Goal: Task Accomplishment & Management: Use online tool/utility

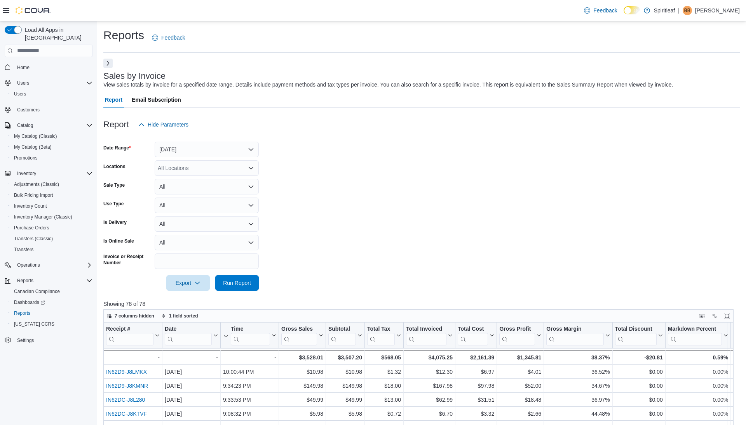
click at [108, 63] on button "Next" at bounding box center [107, 63] width 9 height 9
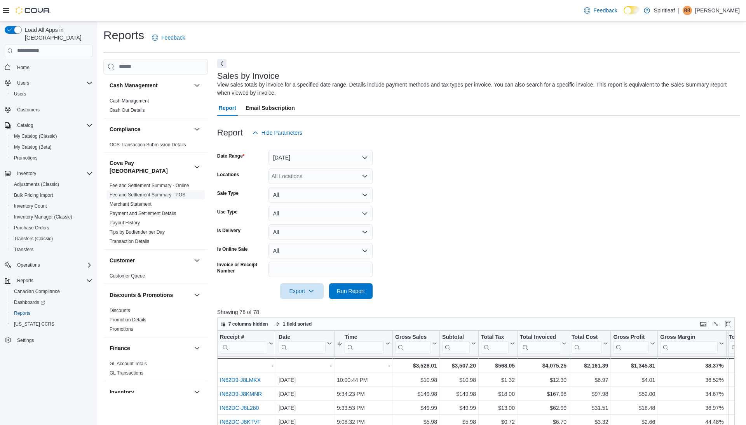
click at [172, 192] on link "Fee and Settlement Summary - POS" at bounding box center [148, 194] width 76 height 5
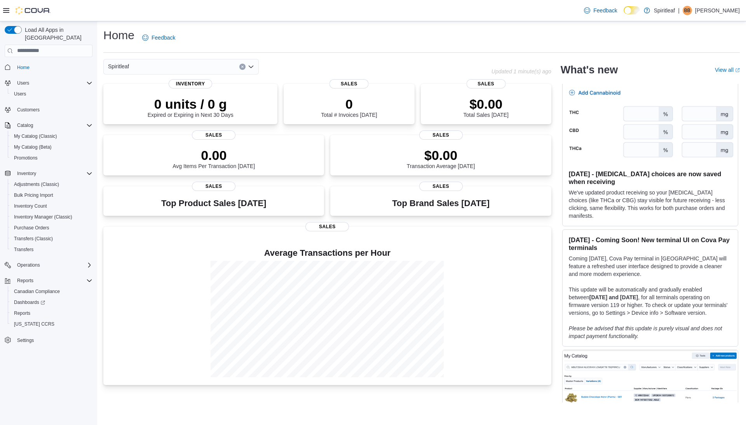
scroll to position [21, 0]
click at [27, 338] on span "Settings" at bounding box center [25, 341] width 17 height 6
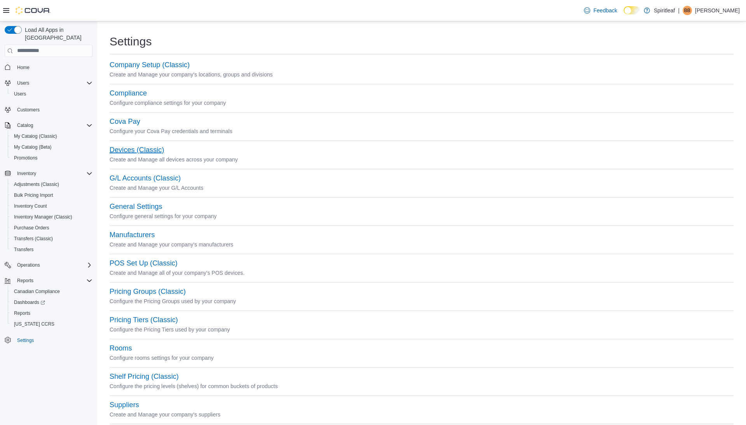
click at [131, 153] on button "Devices (Classic)" at bounding box center [137, 150] width 54 height 8
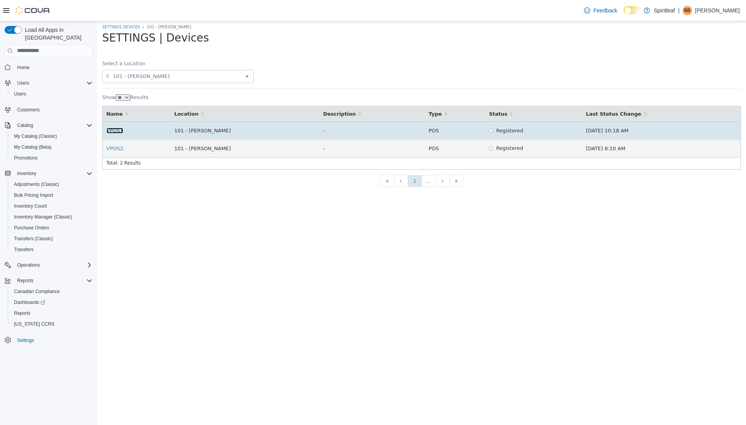
click at [115, 130] on link "VPOS1" at bounding box center [114, 130] width 17 height 6
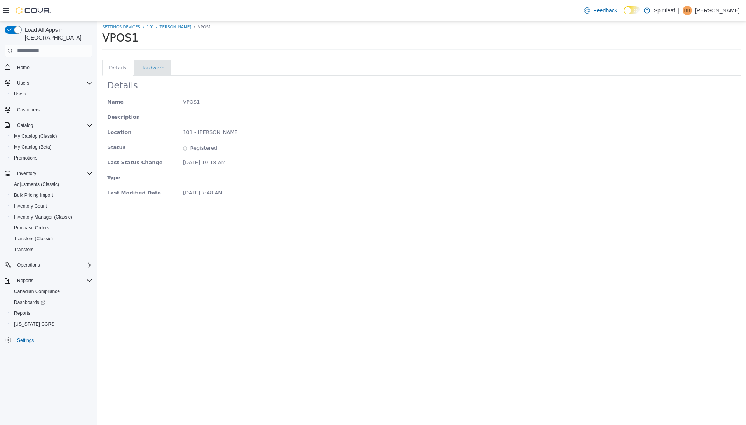
click at [143, 70] on li "Hardware" at bounding box center [152, 68] width 24 height 8
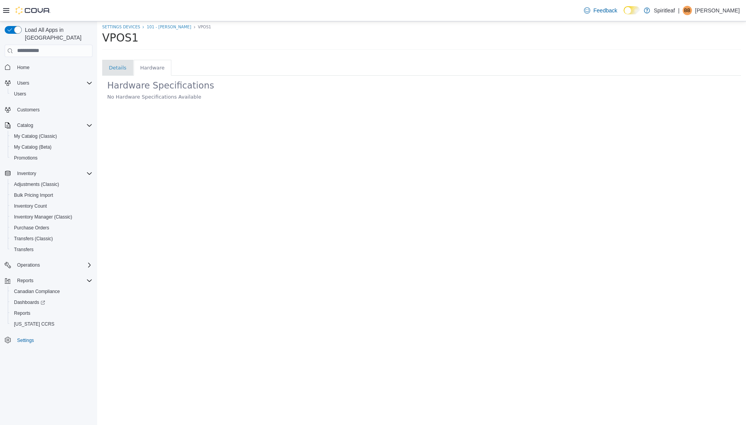
click at [112, 70] on li "Details" at bounding box center [117, 68] width 17 height 8
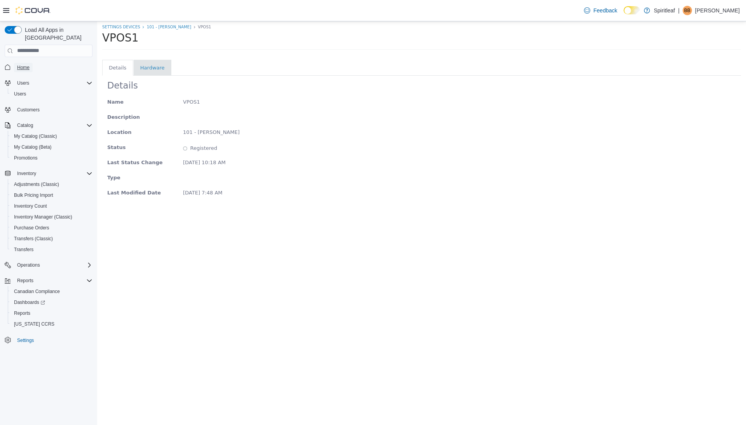
click at [29, 64] on span "Home" at bounding box center [23, 67] width 12 height 6
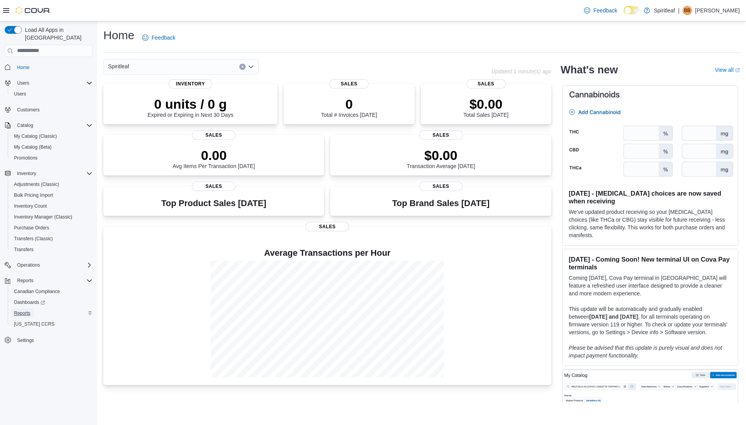
click at [24, 310] on span "Reports" at bounding box center [22, 313] width 16 height 6
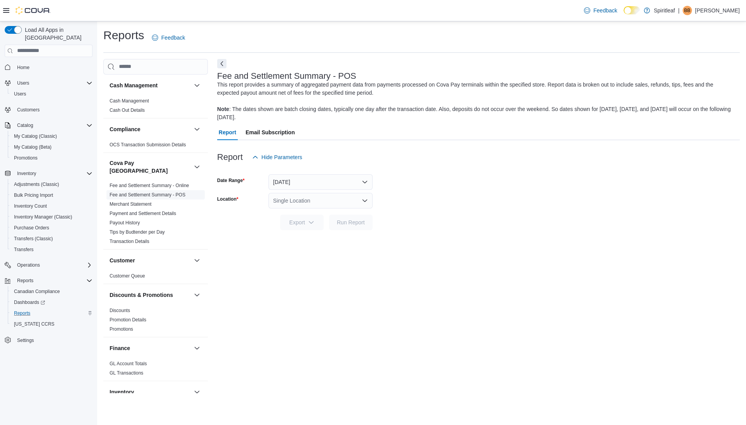
click at [161, 192] on link "Fee and Settlement Summary - POS" at bounding box center [148, 194] width 76 height 5
click at [299, 202] on div "Single Location" at bounding box center [320, 201] width 104 height 16
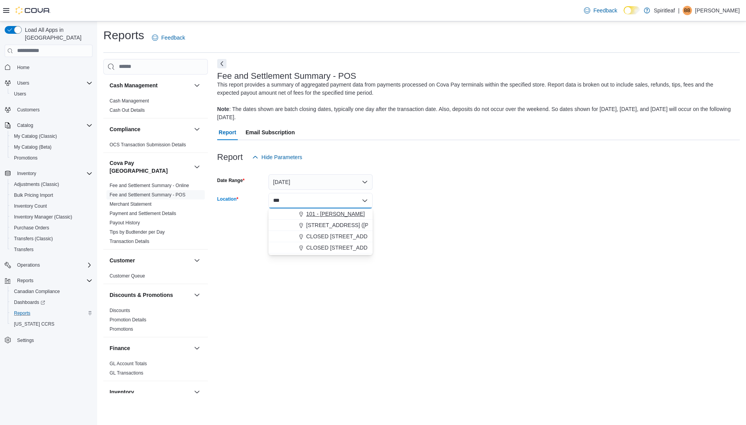
type input "***"
click at [309, 211] on span "101 - Vernon" at bounding box center [335, 214] width 59 height 8
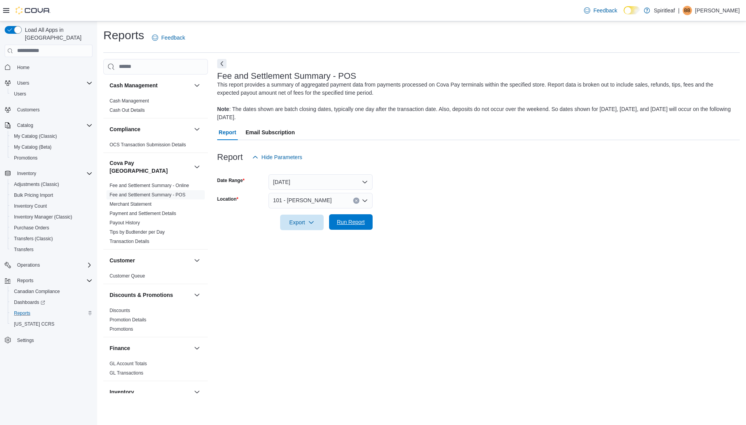
click at [353, 227] on span "Run Report" at bounding box center [351, 222] width 34 height 16
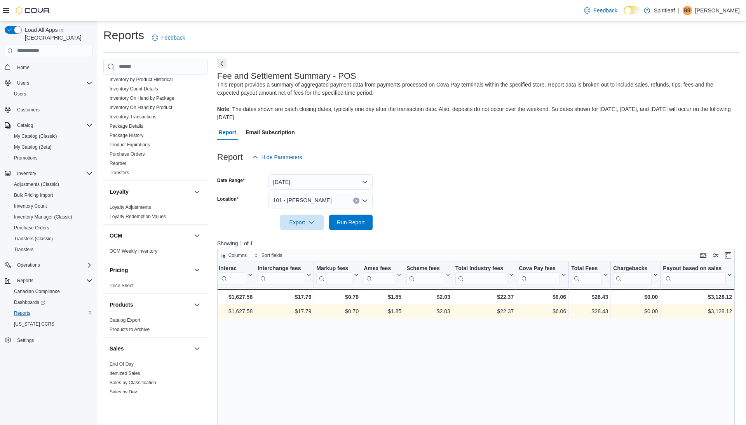
scroll to position [481, 0]
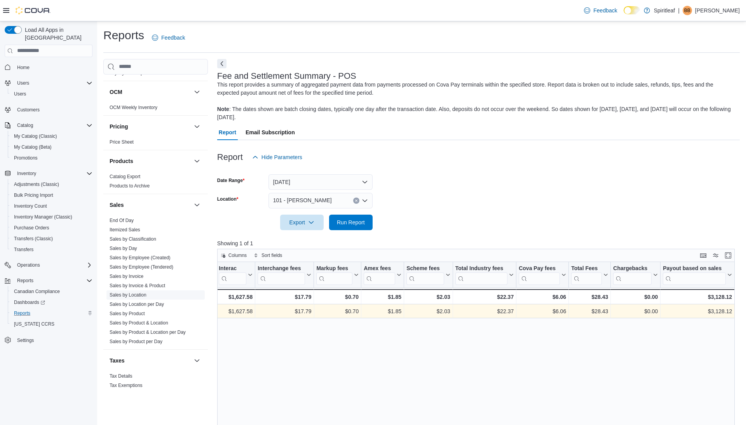
click at [132, 293] on link "Sales by Location" at bounding box center [128, 295] width 37 height 5
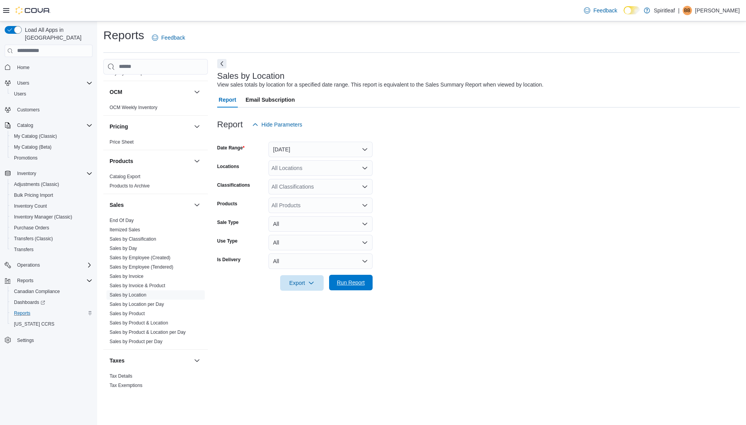
click at [348, 284] on span "Run Report" at bounding box center [351, 283] width 28 height 8
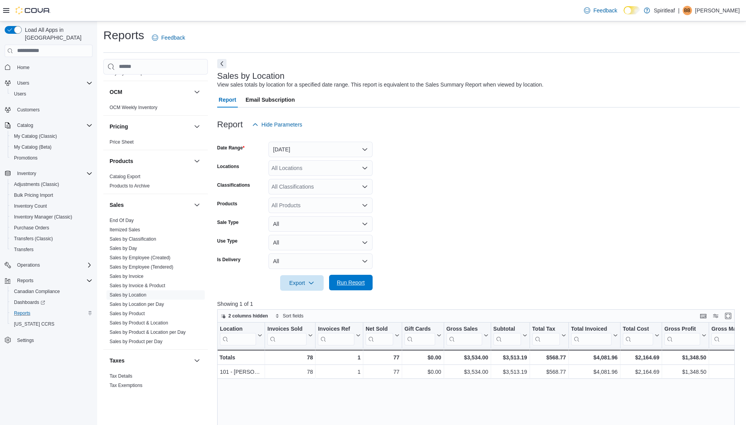
click at [356, 281] on span "Run Report" at bounding box center [351, 283] width 28 height 8
click at [131, 274] on link "Sales by Invoice" at bounding box center [127, 276] width 34 height 5
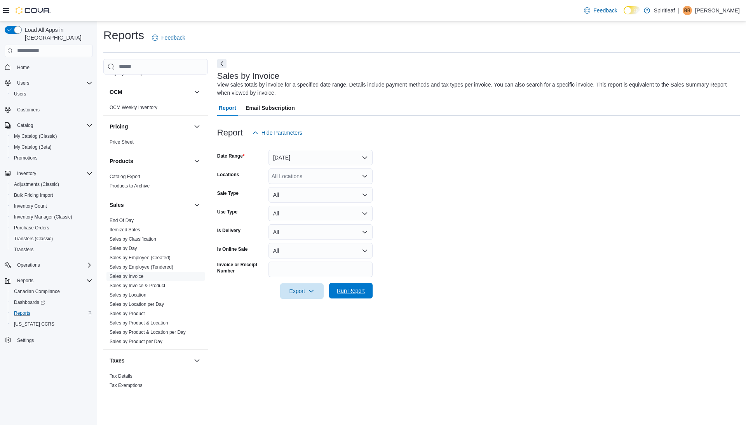
click at [352, 293] on span "Run Report" at bounding box center [351, 291] width 28 height 8
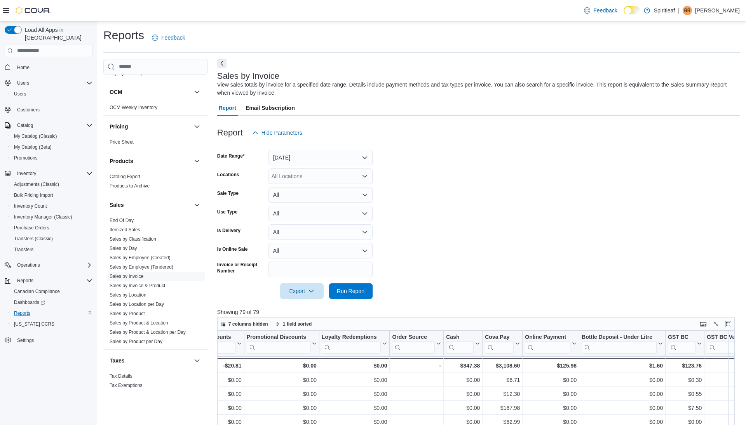
click at [220, 64] on button "Next" at bounding box center [221, 63] width 9 height 9
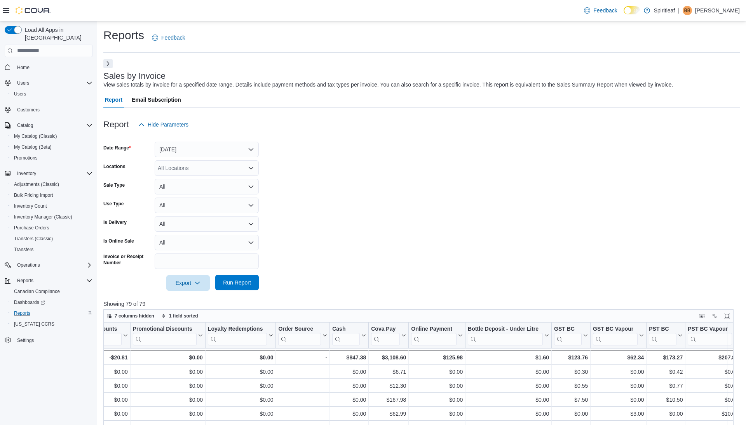
click at [225, 279] on span "Run Report" at bounding box center [237, 283] width 34 height 16
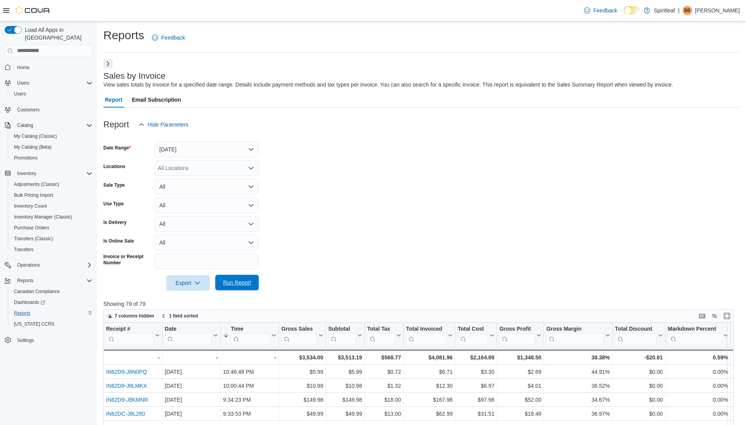
click at [229, 282] on span "Run Report" at bounding box center [237, 283] width 28 height 8
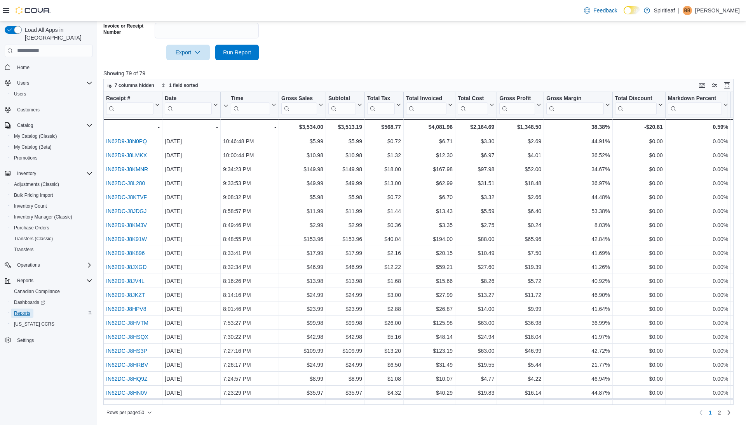
click at [22, 310] on span "Reports" at bounding box center [22, 313] width 16 height 6
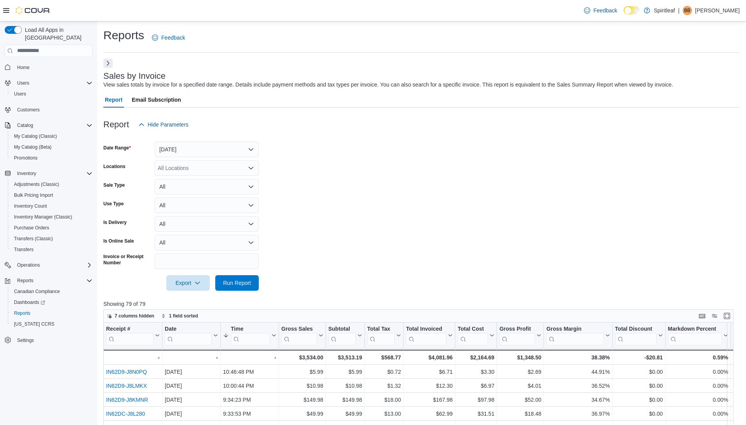
click at [107, 63] on button "Next" at bounding box center [107, 63] width 9 height 9
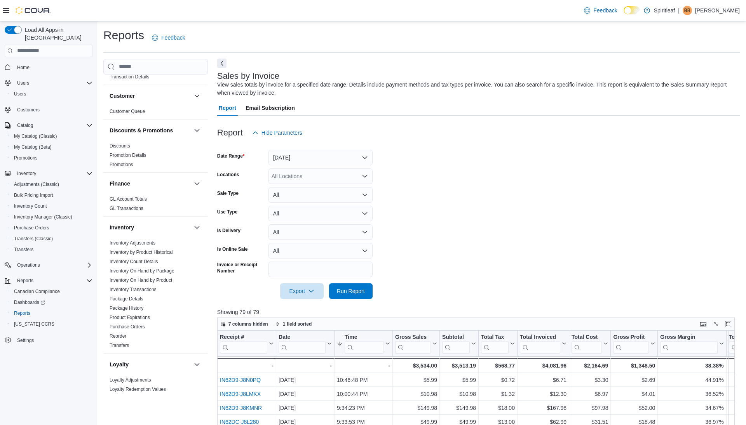
scroll to position [218, 0]
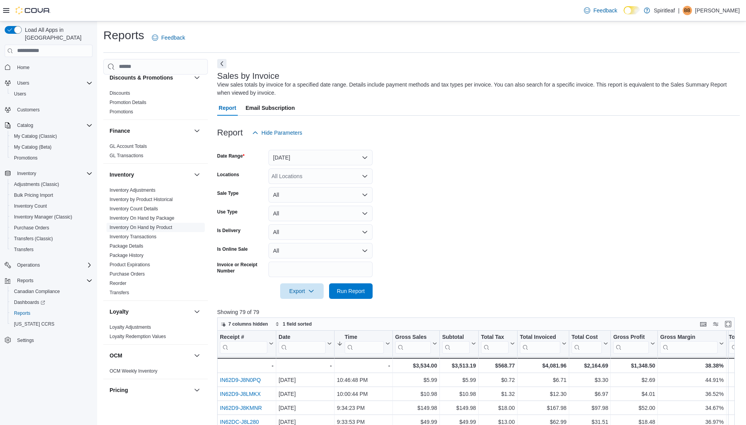
click at [146, 225] on link "Inventory On Hand by Product" at bounding box center [141, 227] width 63 height 5
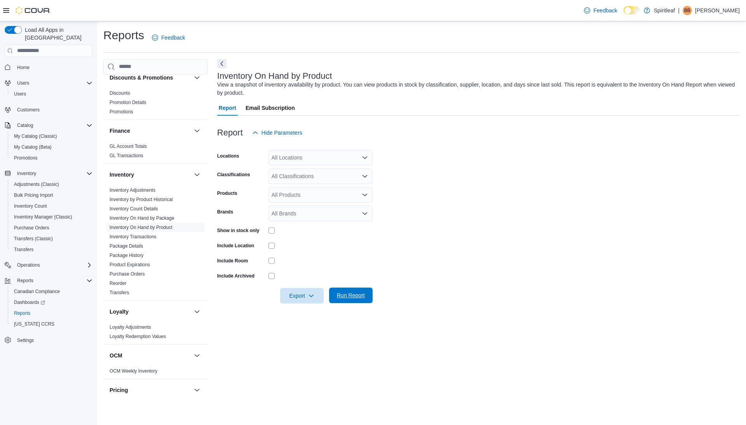
click at [348, 296] on span "Run Report" at bounding box center [351, 296] width 28 height 8
click at [221, 63] on button "Next" at bounding box center [221, 63] width 9 height 9
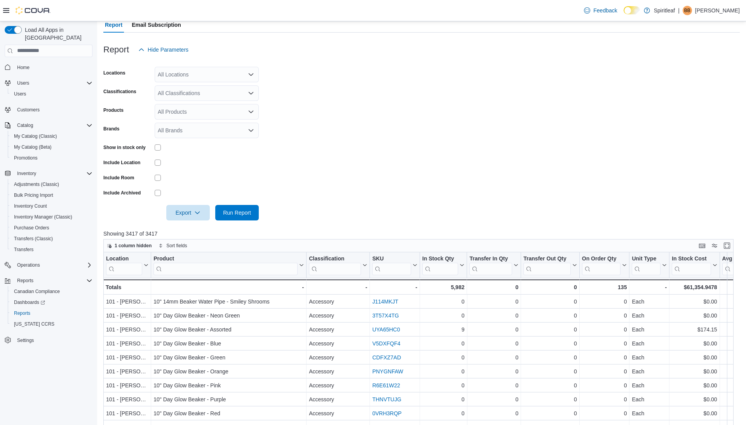
scroll to position [139, 0]
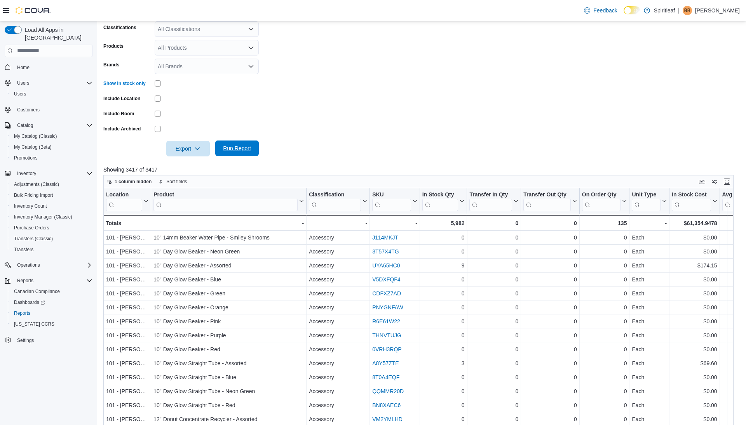
click at [236, 147] on span "Run Report" at bounding box center [237, 149] width 28 height 8
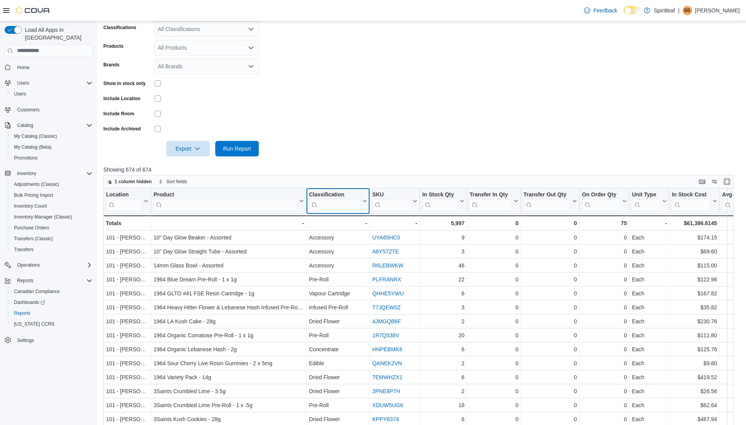
click at [329, 204] on input "search" at bounding box center [335, 205] width 52 height 12
type input "***"
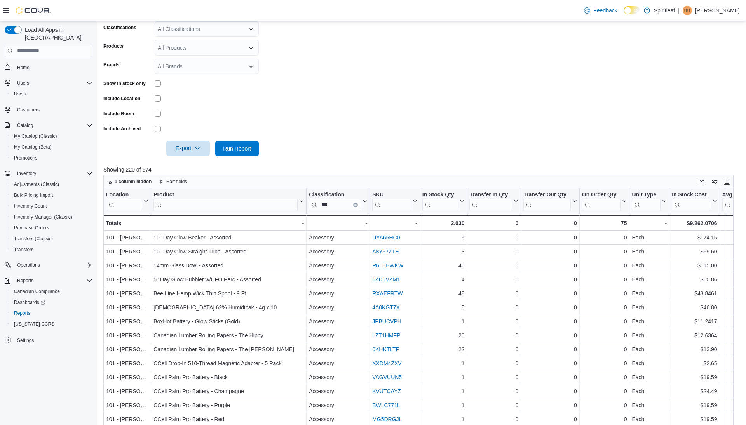
click at [195, 147] on icon "button" at bounding box center [197, 148] width 6 height 6
click at [191, 160] on button "Export to Excel" at bounding box center [189, 165] width 44 height 16
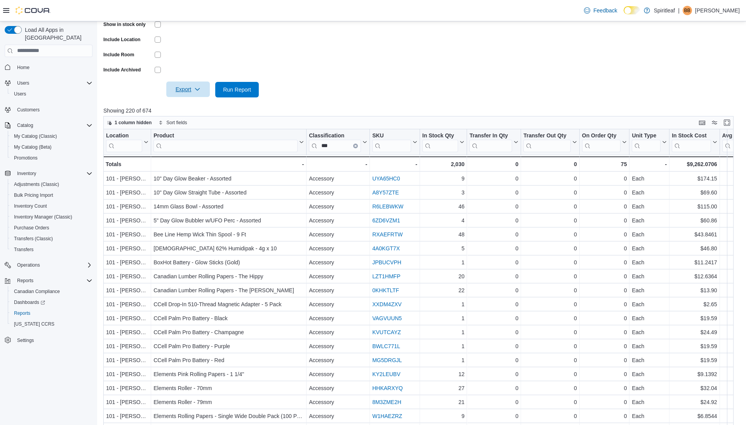
scroll to position [235, 0]
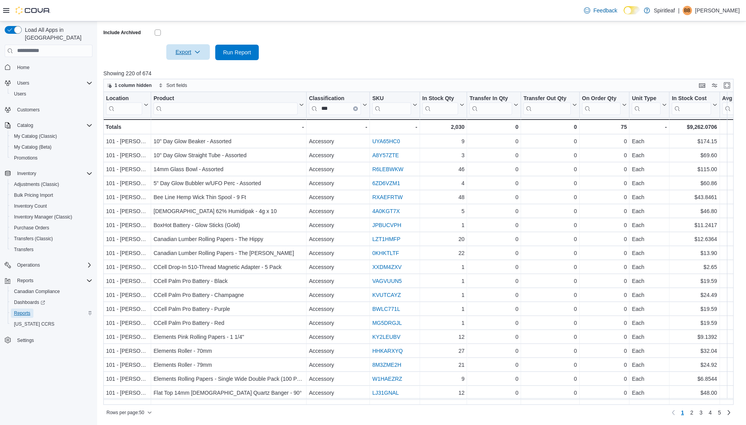
click at [26, 310] on span "Reports" at bounding box center [22, 313] width 16 height 6
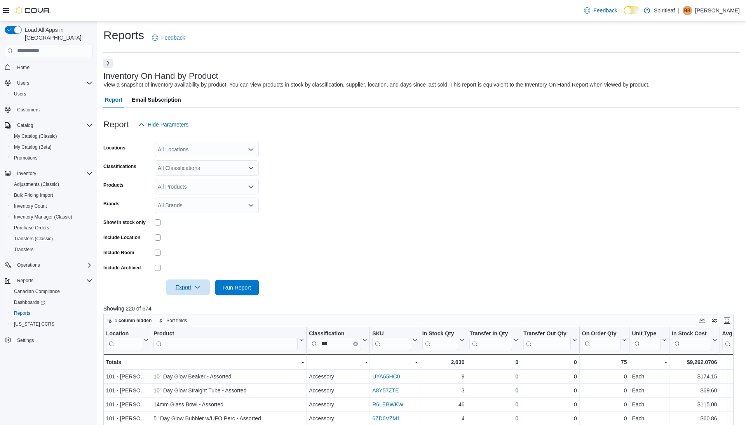
click at [108, 64] on button "Next" at bounding box center [107, 63] width 9 height 9
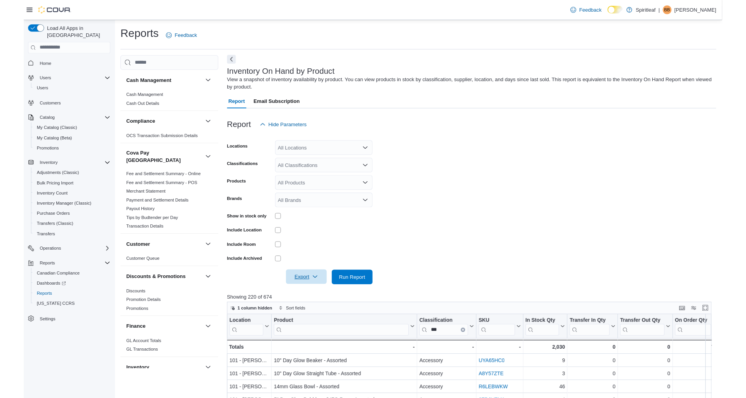
scroll to position [481, 0]
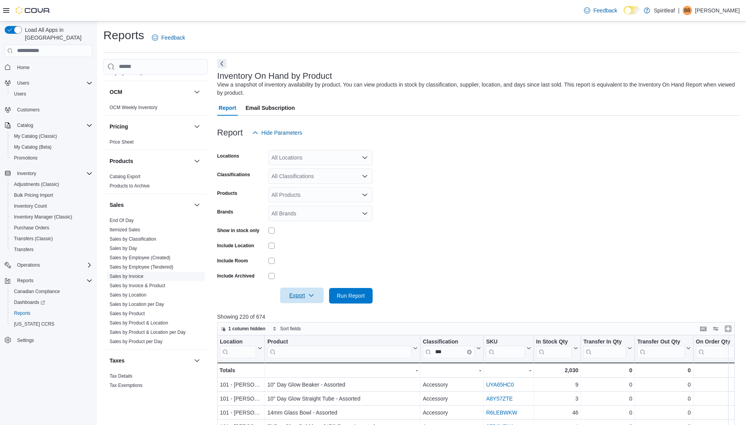
click at [133, 274] on link "Sales by Invoice" at bounding box center [127, 276] width 34 height 5
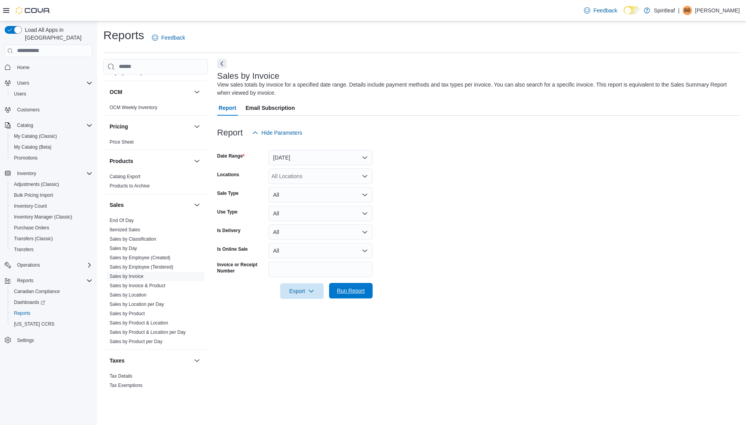
click at [360, 291] on span "Run Report" at bounding box center [351, 291] width 28 height 8
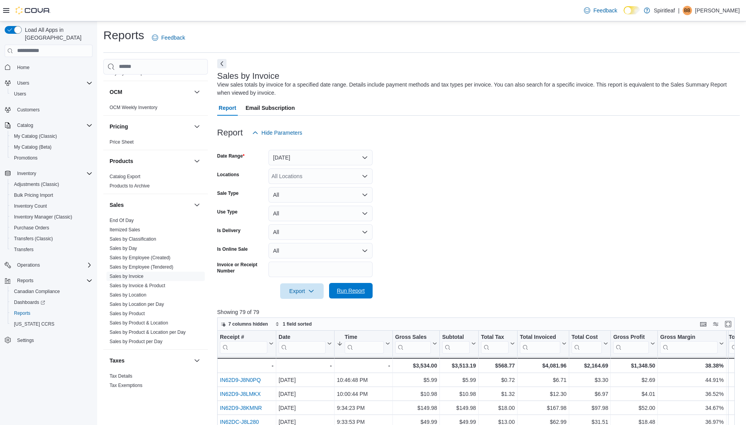
click at [353, 294] on span "Run Report" at bounding box center [351, 291] width 28 height 8
